Goal: Find specific page/section: Find specific page/section

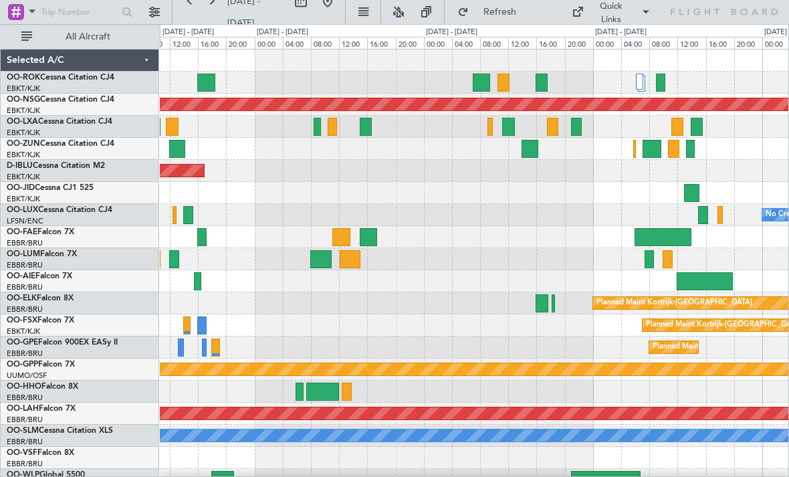
click at [512, 124] on div at bounding box center [508, 127] width 13 height 18
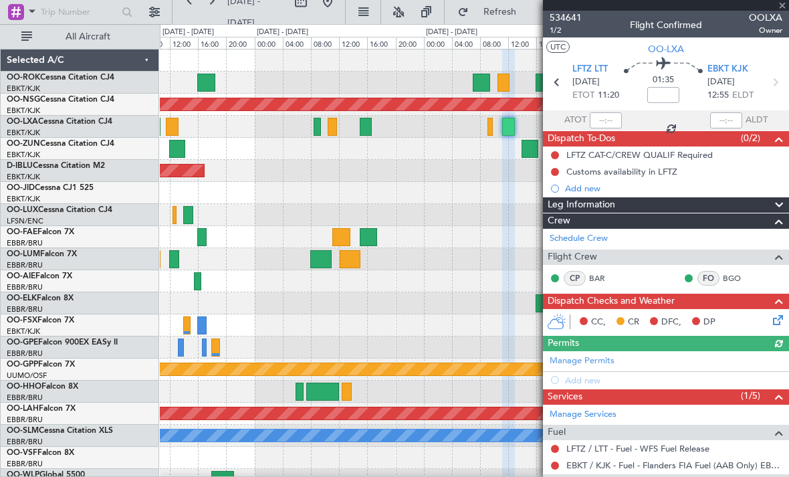
click at [784, 5] on div at bounding box center [666, 5] width 246 height 11
click at [784, 6] on span at bounding box center [782, 6] width 13 height 12
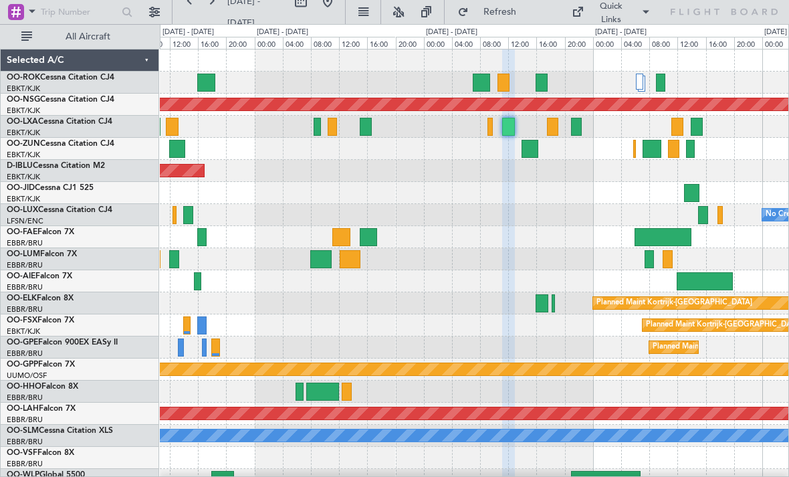
type input "0"
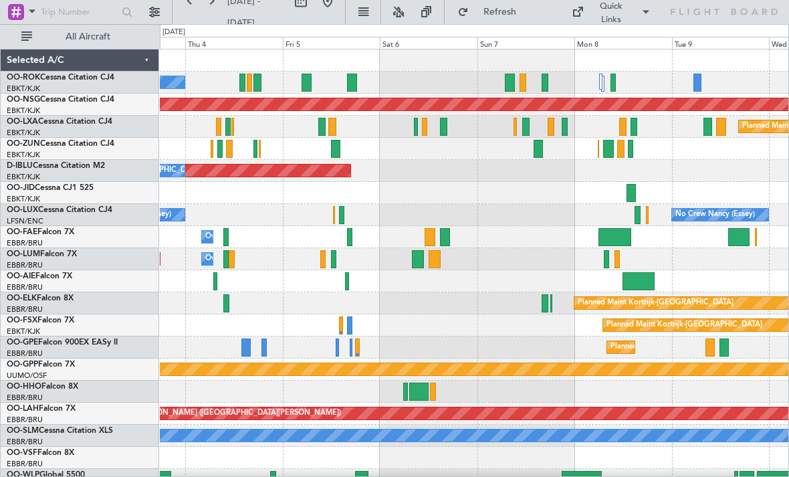
click at [448, 123] on div "Planned Maint [GEOGRAPHIC_DATA] ([GEOGRAPHIC_DATA] National)" at bounding box center [474, 127] width 629 height 22
click at [443, 128] on div at bounding box center [443, 127] width 7 height 18
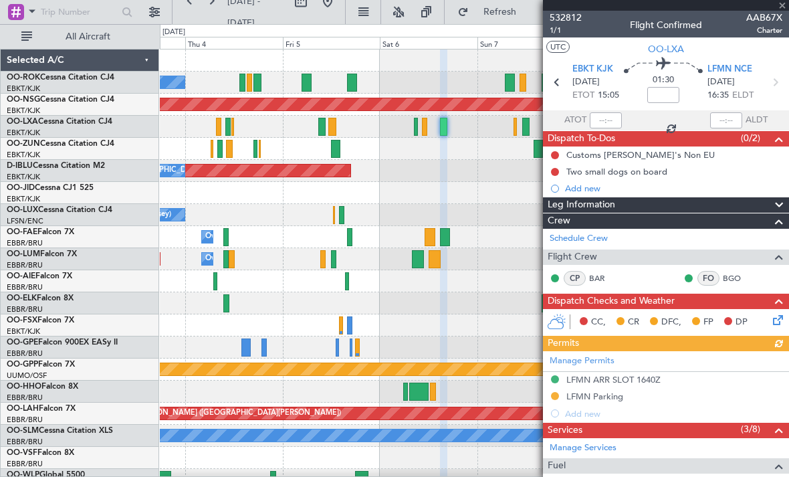
click at [785, 8] on div at bounding box center [666, 5] width 246 height 11
click at [783, 7] on div at bounding box center [666, 5] width 246 height 11
click at [783, 9] on span at bounding box center [782, 6] width 13 height 12
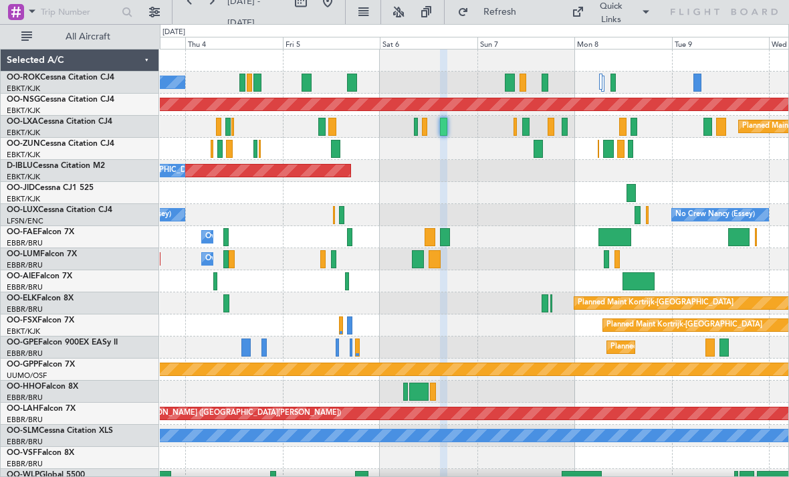
type input "0"
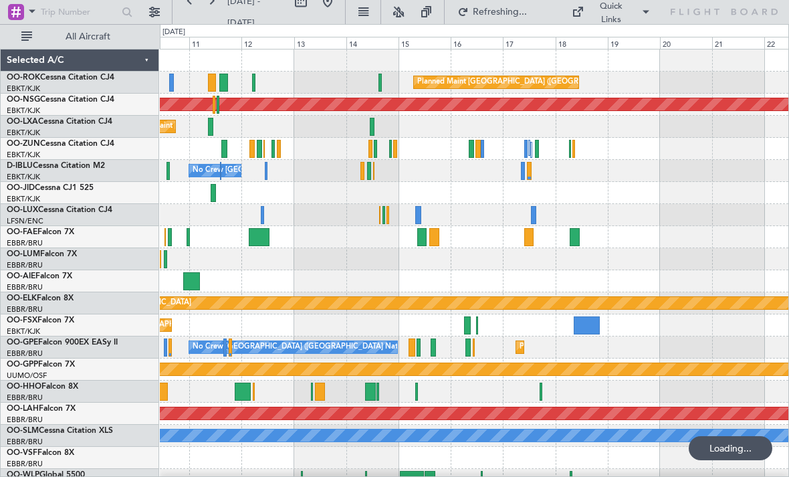
click at [478, 150] on div at bounding box center [478, 149] width 5 height 18
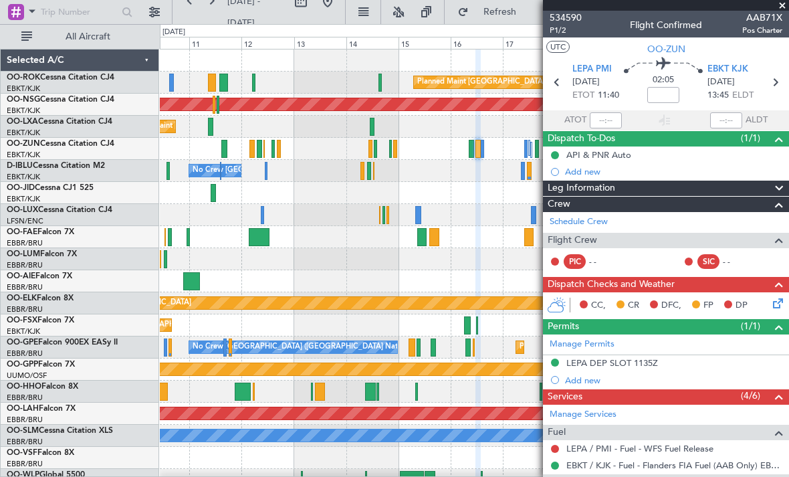
click at [787, 5] on span at bounding box center [782, 6] width 13 height 12
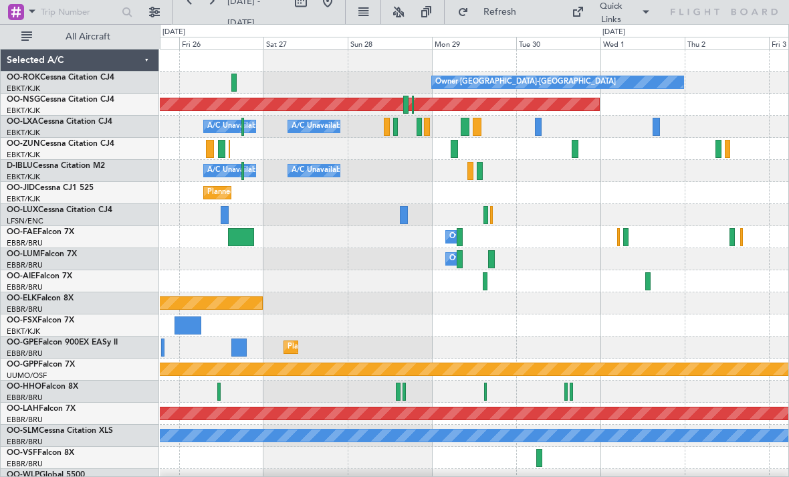
click at [574, 148] on div at bounding box center [575, 149] width 7 height 18
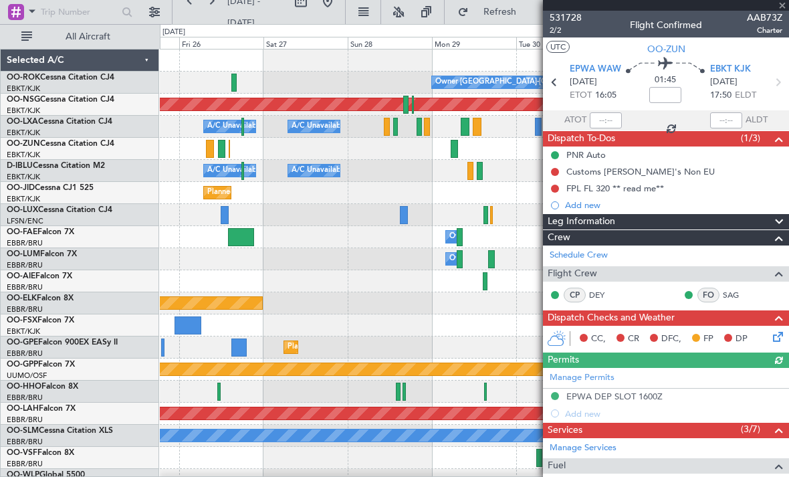
click at [783, 9] on div at bounding box center [666, 5] width 246 height 11
click at [783, 7] on span at bounding box center [782, 6] width 13 height 12
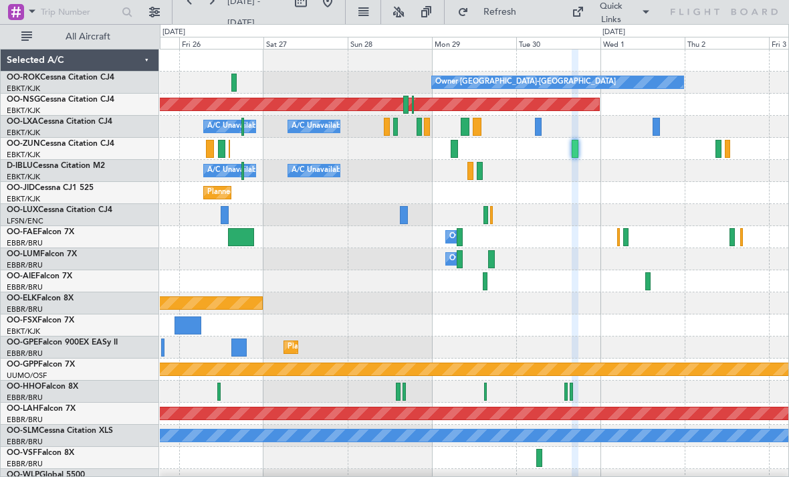
type input "0"
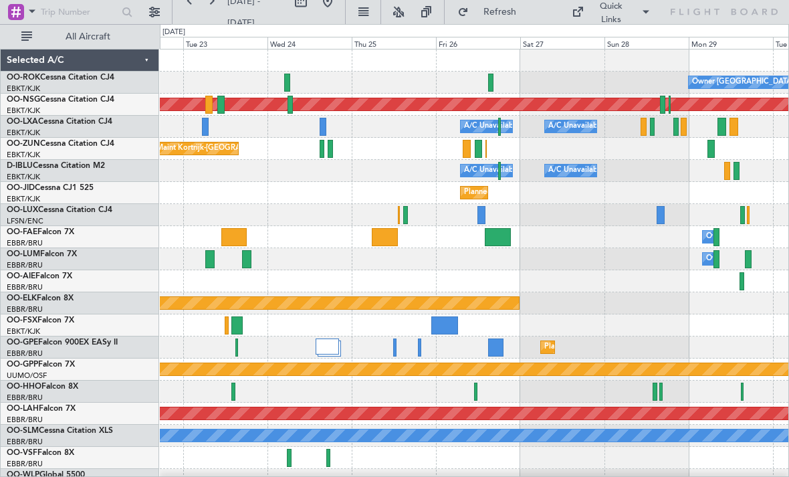
click at [491, 80] on div at bounding box center [491, 83] width 6 height 18
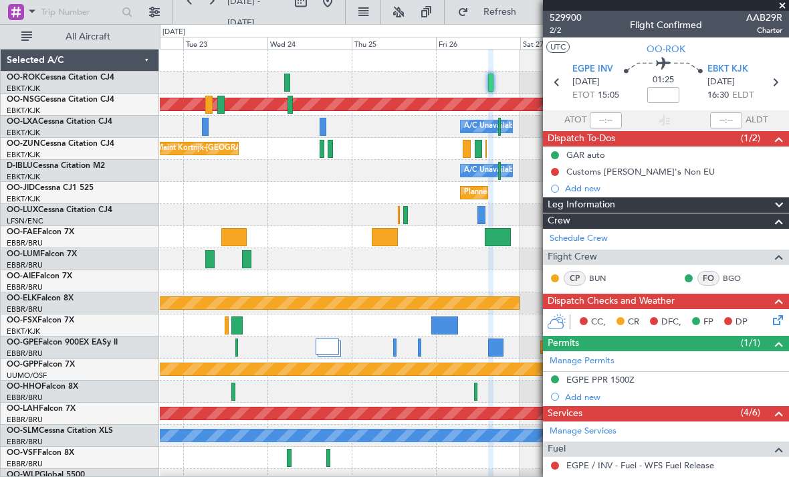
click at [783, 9] on span at bounding box center [782, 6] width 13 height 12
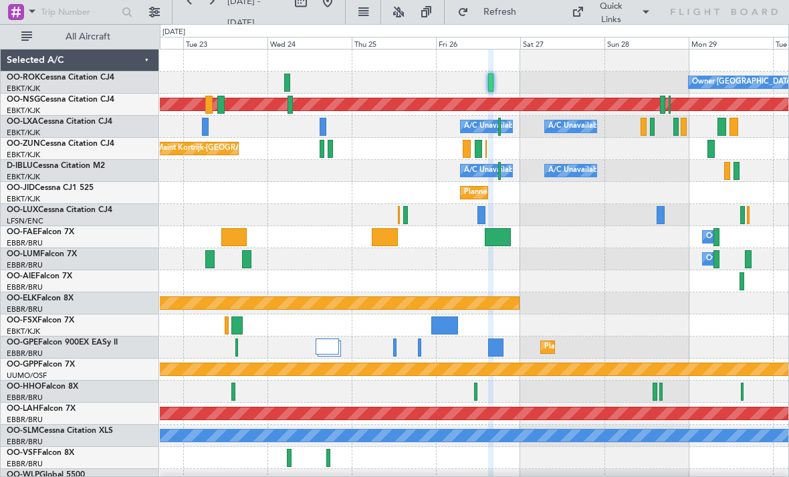
type input "0"
click at [573, 1] on nimbus-menu "Quick Links" at bounding box center [611, 11] width 106 height 21
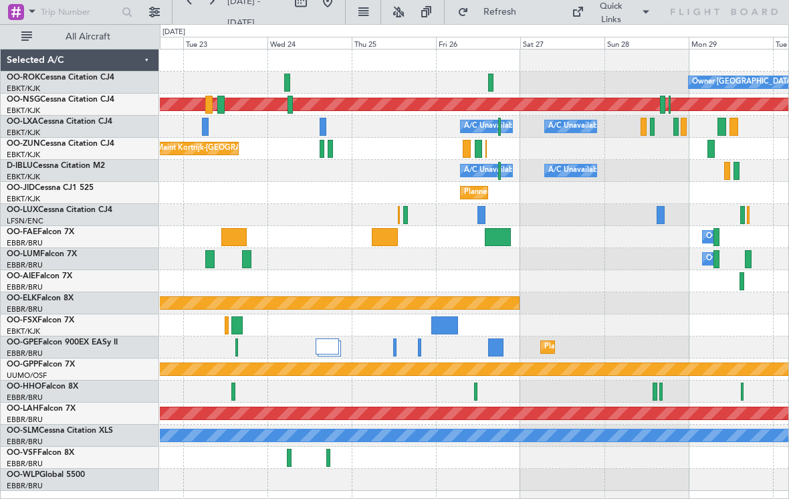
click at [617, 18] on div "Quick Links" at bounding box center [611, 13] width 39 height 26
click at [637, 81] on button "Crew Board" at bounding box center [627, 76] width 100 height 32
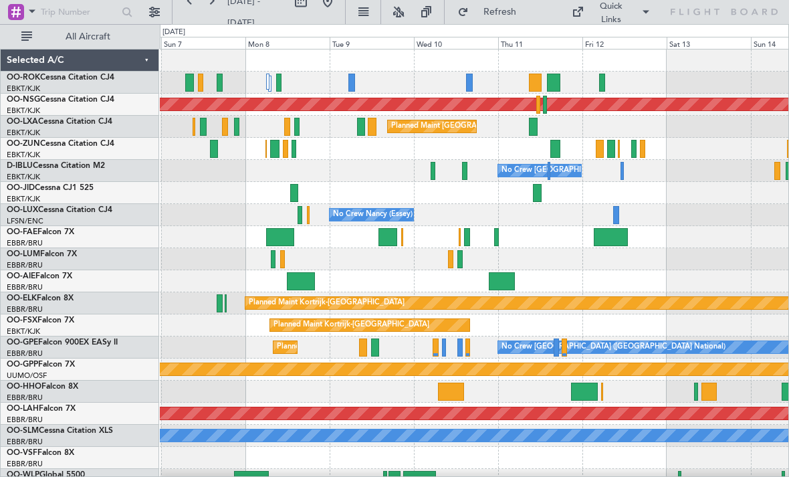
click at [599, 146] on div at bounding box center [600, 149] width 8 height 18
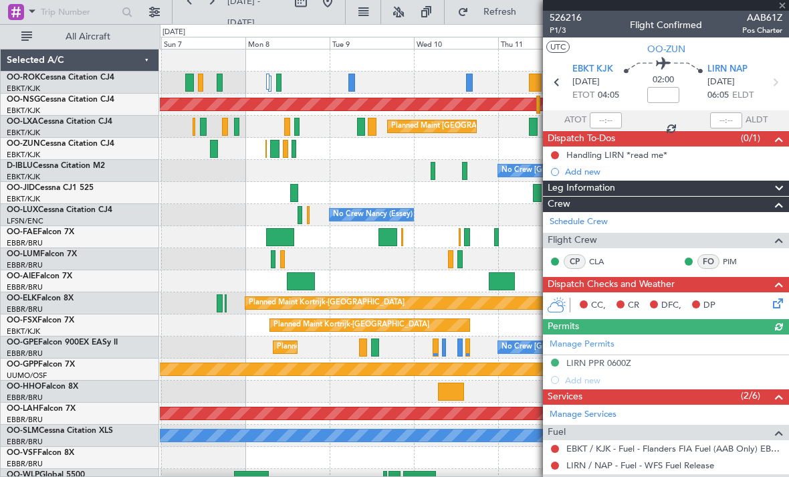
click at [782, 8] on div at bounding box center [666, 5] width 246 height 11
click at [779, 9] on div at bounding box center [666, 5] width 246 height 11
click at [783, 10] on span at bounding box center [782, 6] width 13 height 12
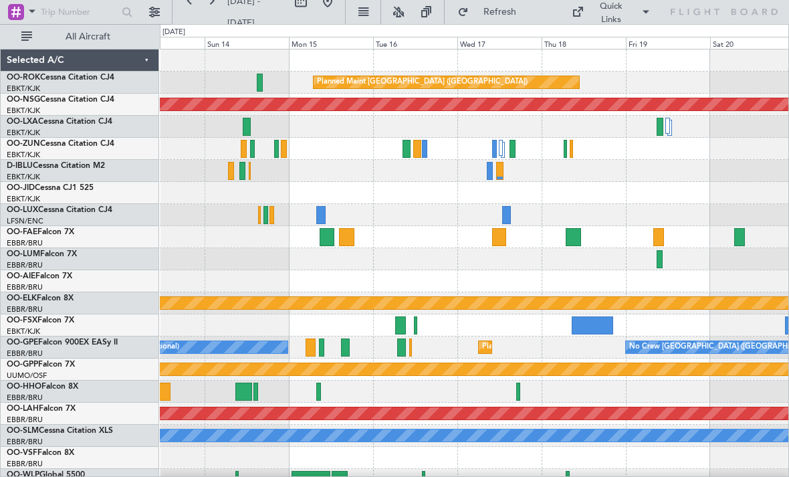
click at [572, 144] on div at bounding box center [571, 149] width 3 height 18
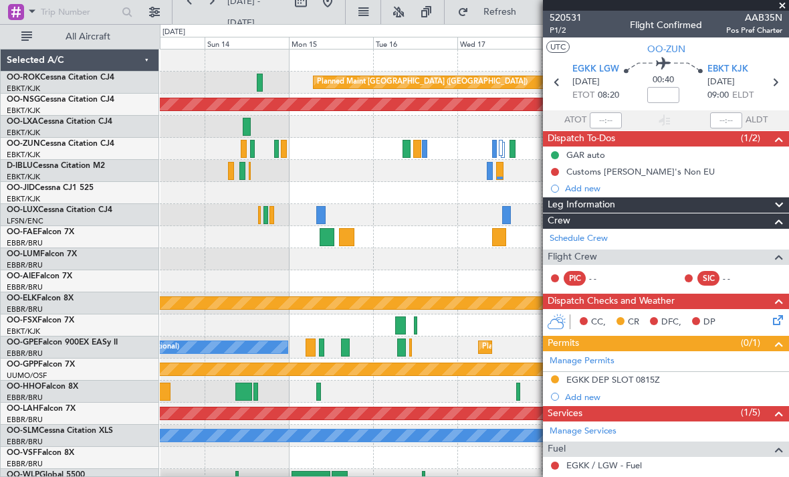
click at [785, 9] on span at bounding box center [782, 6] width 13 height 12
